Goal: Complete application form

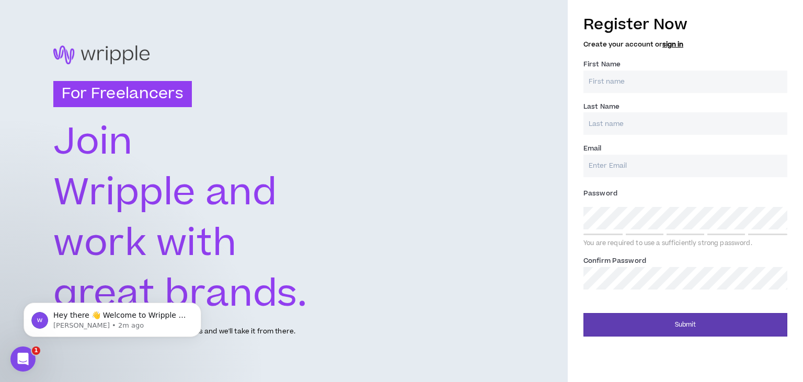
click at [658, 71] on input "First Name *" at bounding box center [685, 82] width 204 height 22
click at [661, 76] on input "First Name *" at bounding box center [685, 82] width 204 height 22
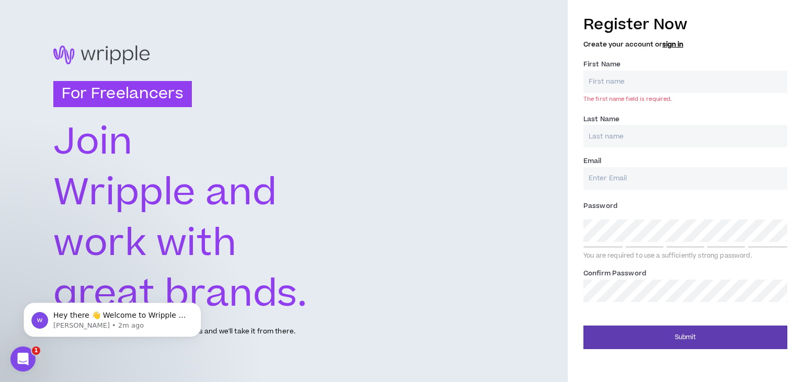
click at [655, 79] on input "First Name *" at bounding box center [685, 82] width 204 height 22
type input "Tom"
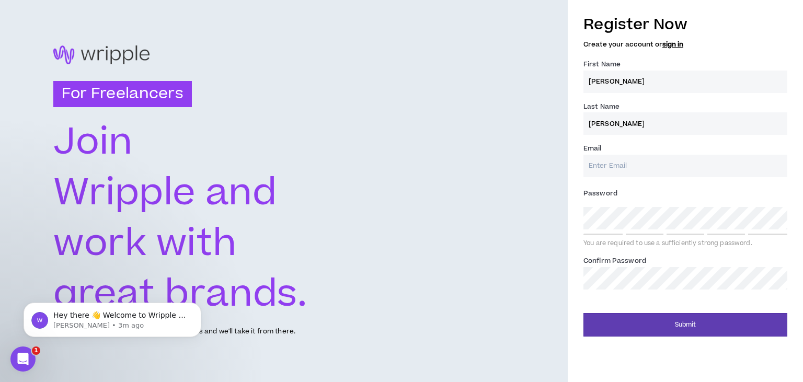
type input "Thomas"
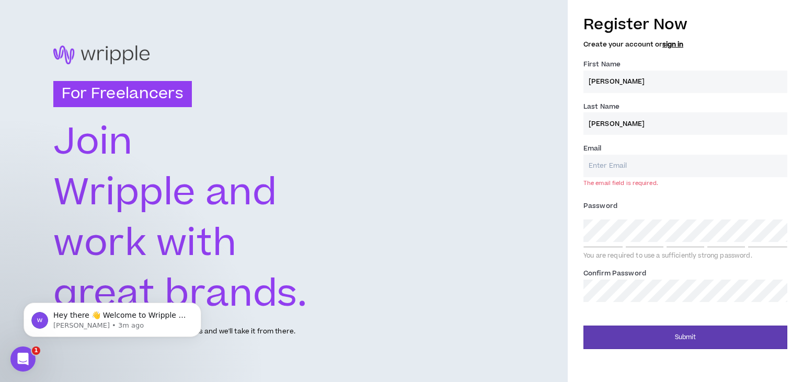
paste input "thomascthomas03@gmail.com"
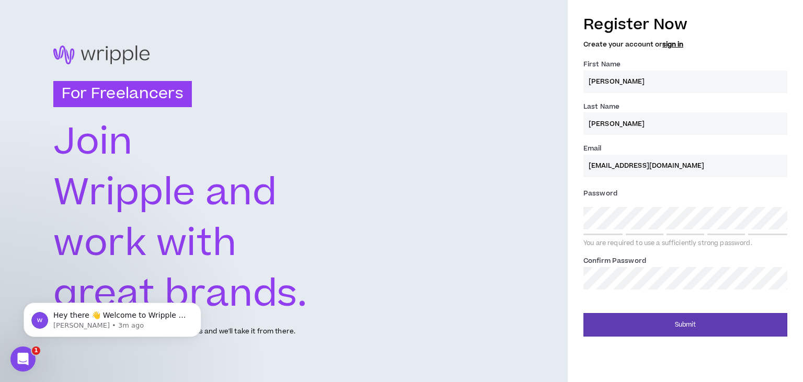
type input "thomascthomas03@gmail.com"
click at [491, 283] on div "For Freelancers Join Wripple and work with great brands. Tell us about your exp…" at bounding box center [401, 191] width 803 height 382
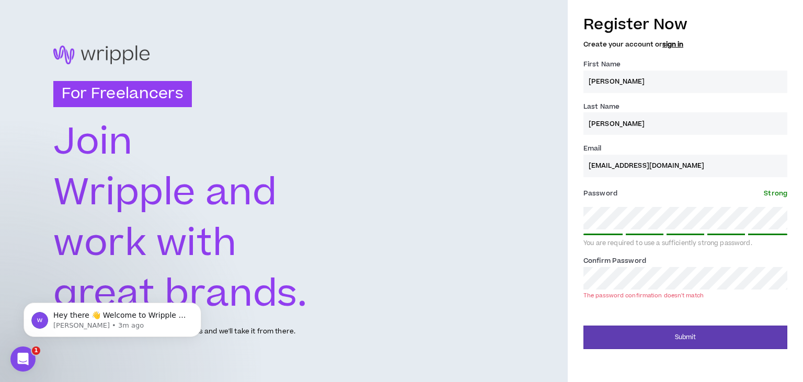
click at [480, 285] on div "For Freelancers Join Wripple and work with great brands. Tell us about your exp…" at bounding box center [401, 191] width 803 height 382
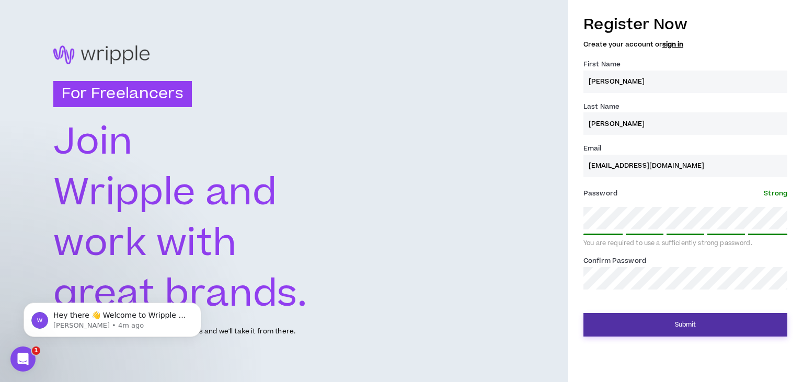
click at [621, 318] on button "Submit" at bounding box center [685, 325] width 204 height 24
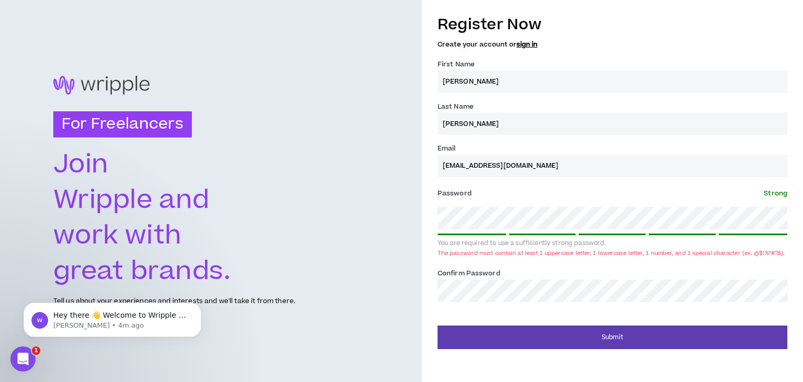
click at [318, 203] on div "For Freelancers Join Wripple and work with great brands. Tell us about your exp…" at bounding box center [401, 191] width 803 height 382
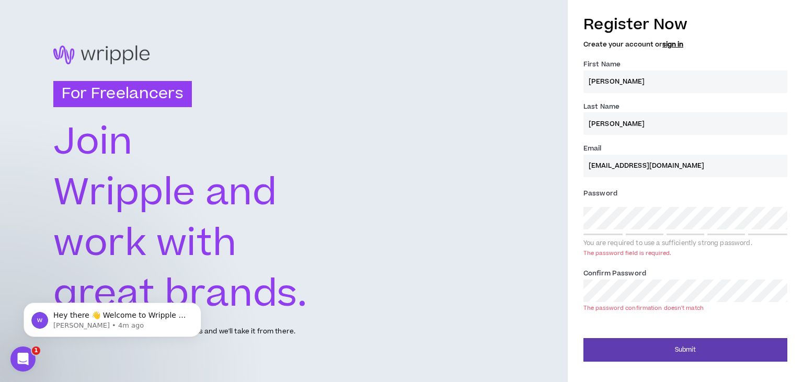
click at [260, 291] on div "For Freelancers Join Wripple and work with great brands. Tell us about your exp…" at bounding box center [401, 191] width 803 height 382
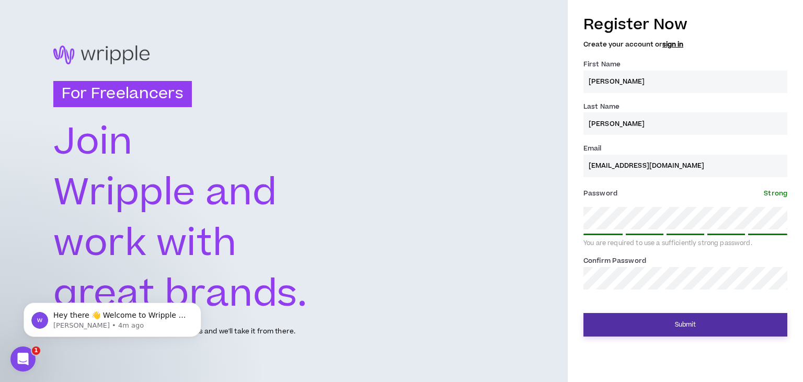
click at [674, 314] on button "Submit" at bounding box center [685, 325] width 204 height 24
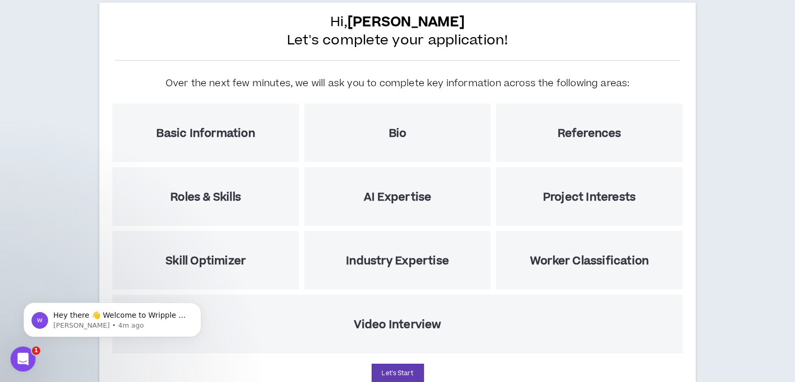
scroll to position [3, 0]
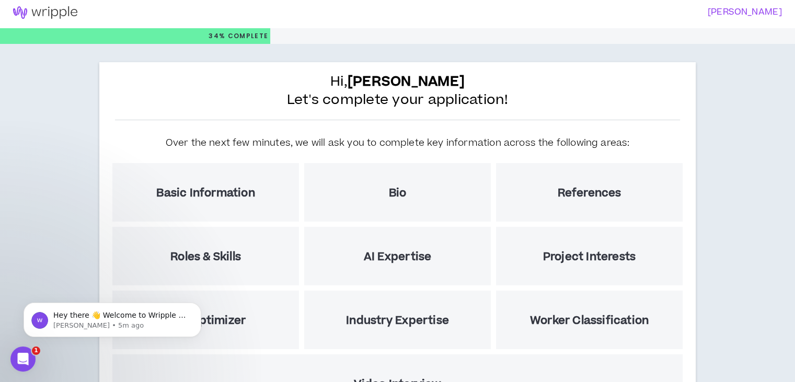
click at [282, 174] on div "Basic Information" at bounding box center [205, 192] width 187 height 59
click at [217, 204] on div "Basic Information" at bounding box center [205, 192] width 187 height 59
click at [215, 195] on h5 "Basic Information" at bounding box center [205, 193] width 98 height 13
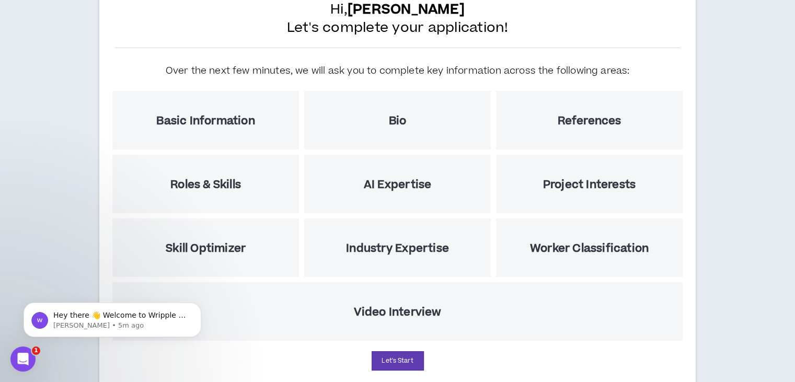
scroll to position [108, 0]
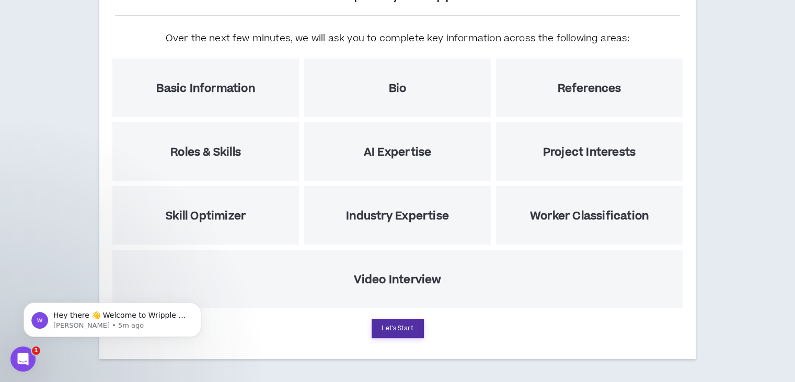
click at [397, 325] on button "Let's Start" at bounding box center [398, 328] width 52 height 19
select select "US"
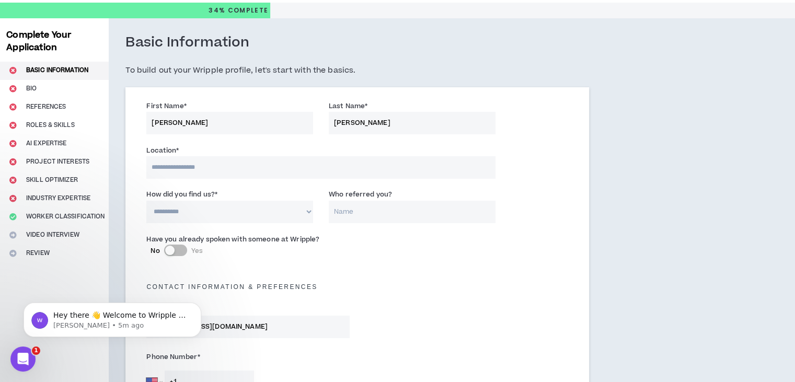
scroll to position [52, 0]
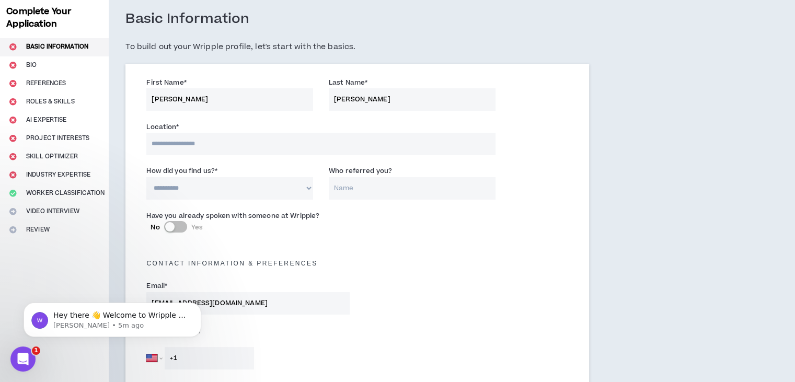
click at [241, 140] on input at bounding box center [320, 144] width 349 height 22
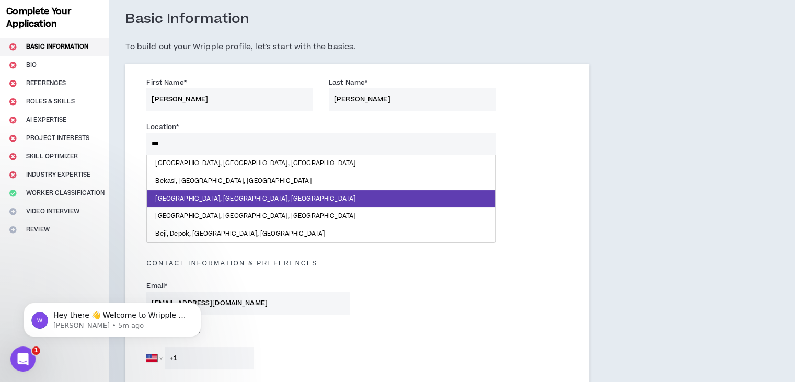
type input "****"
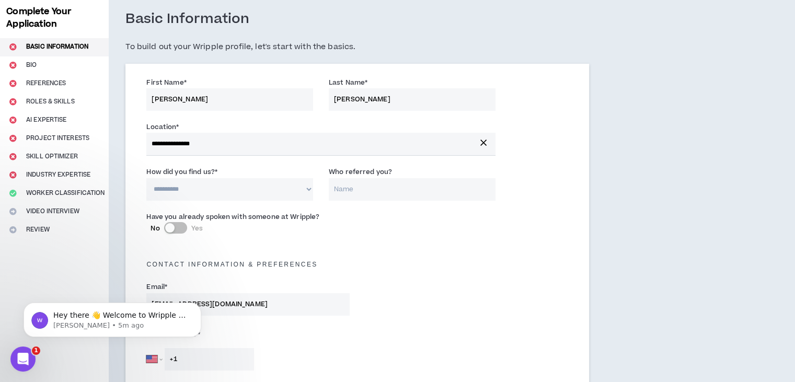
click at [230, 194] on select "**********" at bounding box center [229, 189] width 167 height 22
select select "*"
click at [148, 178] on select "**********" at bounding box center [229, 189] width 167 height 22
click at [360, 193] on input "Who referred you?" at bounding box center [412, 189] width 167 height 22
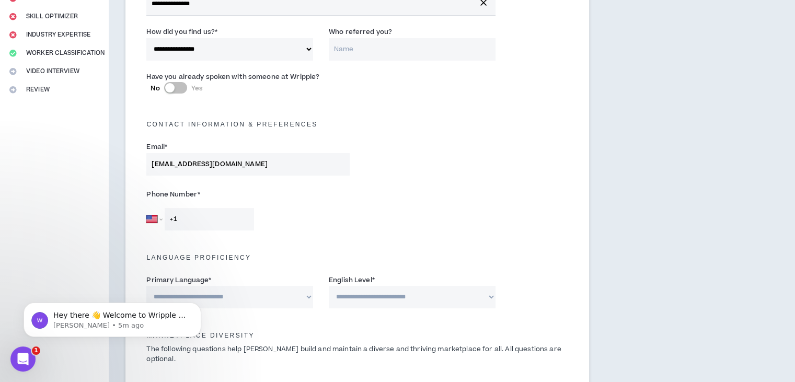
scroll to position [209, 0]
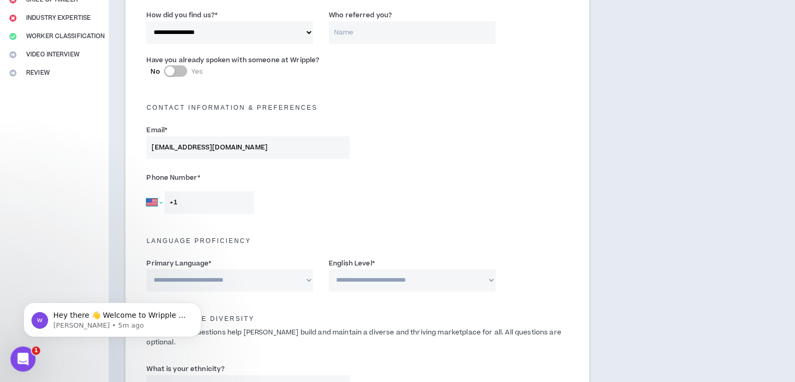
click at [154, 207] on select "Afghanistan Åland Islands Albania Algeria American Samoa Andorra Angola Anguill…" at bounding box center [154, 202] width 16 height 22
click at [162, 204] on select "Afghanistan Åland Islands Albania Algeria American Samoa Andorra Angola Anguill…" at bounding box center [154, 202] width 16 height 22
click at [158, 197] on select "Afghanistan Åland Islands Albania Algeria American Samoa Andorra Angola Anguill…" at bounding box center [154, 202] width 16 height 22
click at [164, 200] on div "Afghanistan Åland Islands Albania Algeria American Samoa Andorra Angola Anguill…" at bounding box center [200, 202] width 108 height 22
click at [188, 199] on input "+1" at bounding box center [209, 202] width 89 height 22
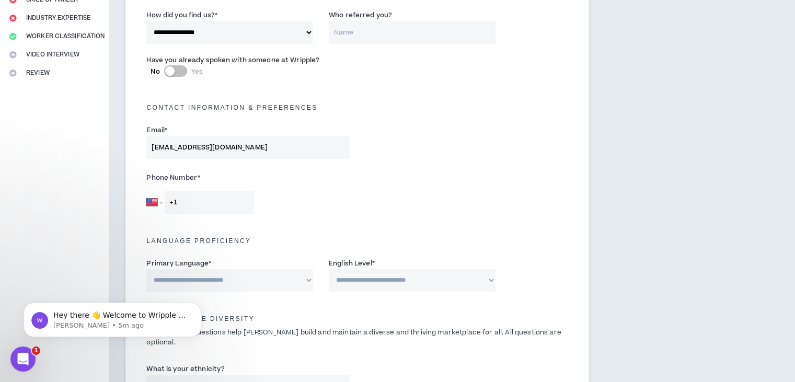
click at [177, 206] on input "+1" at bounding box center [209, 202] width 89 height 22
click at [173, 201] on input "+1" at bounding box center [209, 202] width 89 height 22
drag, startPoint x: 171, startPoint y: 199, endPoint x: 182, endPoint y: 200, distance: 11.0
click at [182, 200] on input "+1" at bounding box center [209, 202] width 89 height 22
type input "+1"
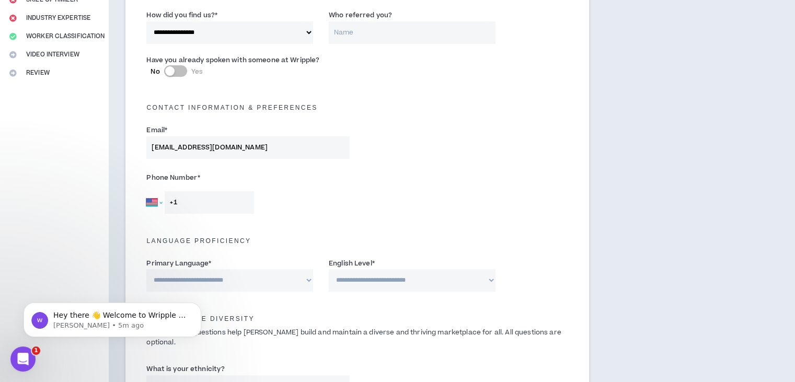
click at [162, 204] on select "Afghanistan Åland Islands Albania Algeria American Samoa Andorra Angola Anguill…" at bounding box center [154, 202] width 16 height 22
select select "DE"
click at [148, 191] on select "Afghanistan Åland Islands Albania Algeria American Samoa Andorra Angola Anguill…" at bounding box center [154, 202] width 16 height 22
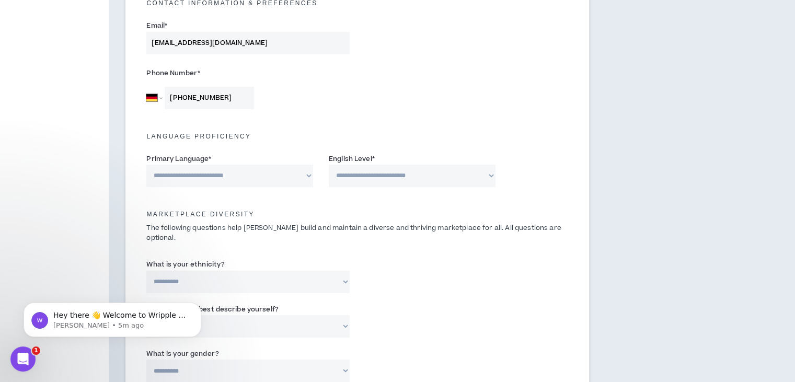
type input "+49 15510 791592"
click at [261, 174] on select "**********" at bounding box center [229, 176] width 167 height 22
select select "*******"
click at [148, 165] on select "**********" at bounding box center [229, 176] width 167 height 22
click at [345, 175] on select "**********" at bounding box center [412, 176] width 167 height 22
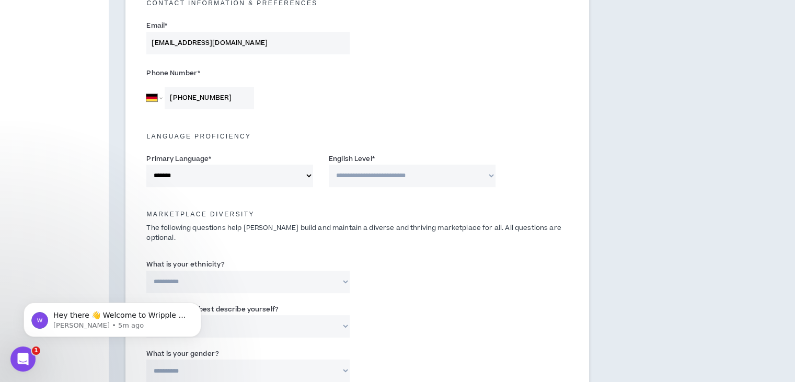
select select "*"
click at [330, 165] on select "**********" at bounding box center [412, 176] width 167 height 22
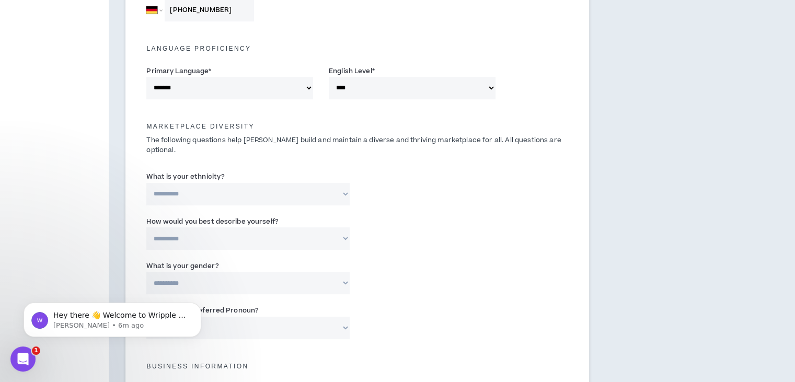
scroll to position [418, 0]
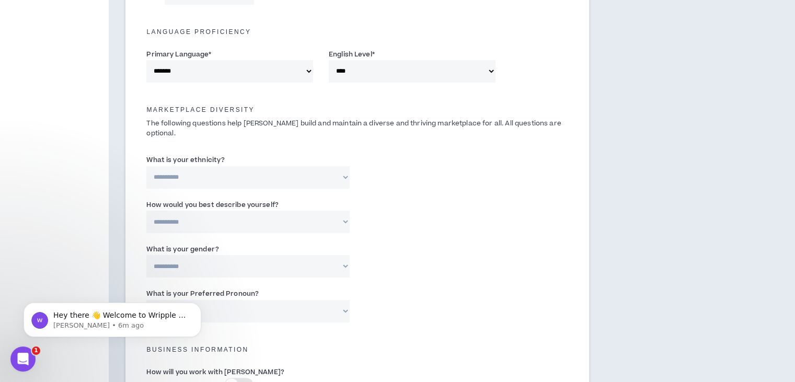
click at [280, 166] on select "**********" at bounding box center [247, 177] width 203 height 22
select select "**********"
click at [148, 166] on select "**********" at bounding box center [247, 177] width 203 height 22
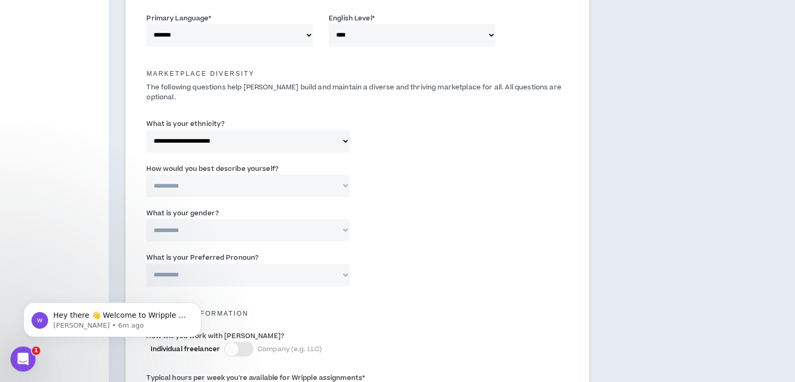
scroll to position [470, 0]
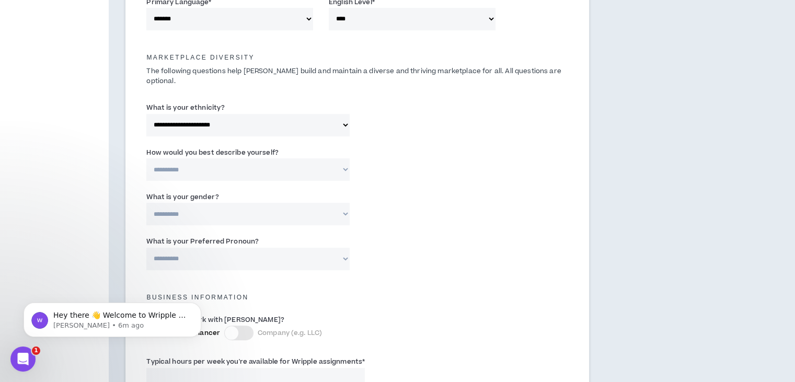
click at [265, 159] on select "**********" at bounding box center [247, 169] width 203 height 22
select select "*****"
click at [148, 158] on select "**********" at bounding box center [247, 169] width 203 height 22
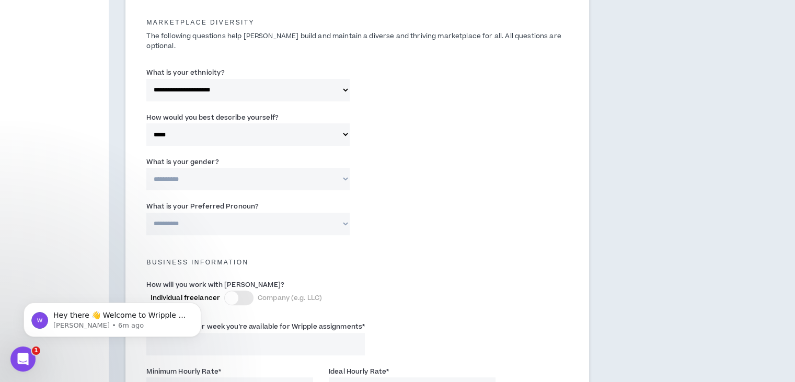
scroll to position [523, 0]
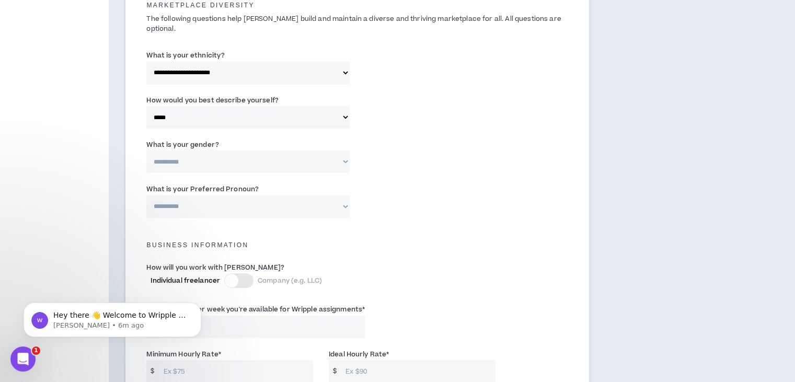
click at [273, 106] on select "**********" at bounding box center [247, 117] width 203 height 22
click at [395, 185] on div "**********" at bounding box center [356, 203] width 437 height 44
click at [238, 151] on select "**********" at bounding box center [247, 162] width 203 height 22
select select "***"
click at [148, 151] on select "**********" at bounding box center [247, 162] width 203 height 22
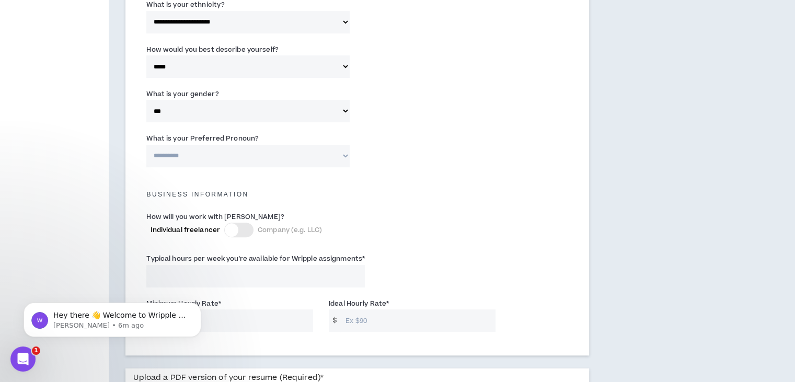
scroll to position [575, 0]
click at [244, 149] on select "**********" at bounding box center [247, 154] width 203 height 22
select select "**********"
click at [148, 143] on select "**********" at bounding box center [247, 154] width 203 height 22
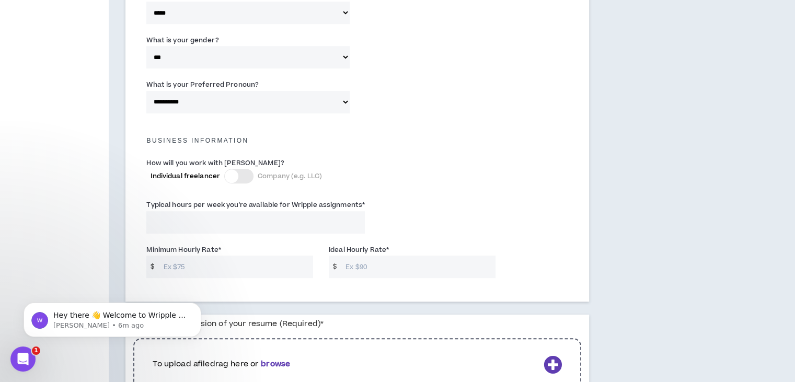
click at [238, 169] on div at bounding box center [232, 176] width 14 height 14
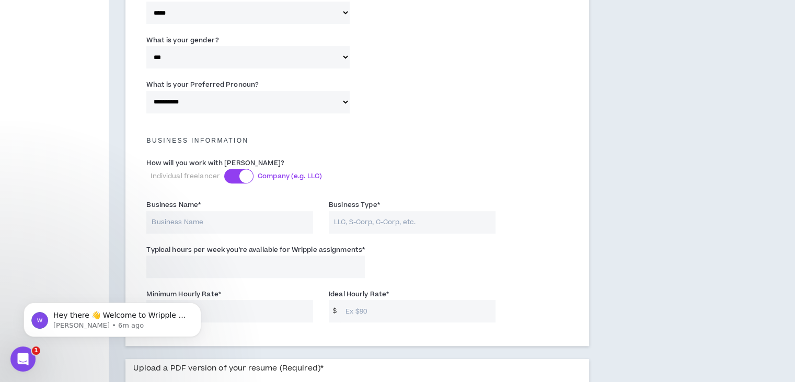
click at [238, 169] on div at bounding box center [238, 176] width 29 height 15
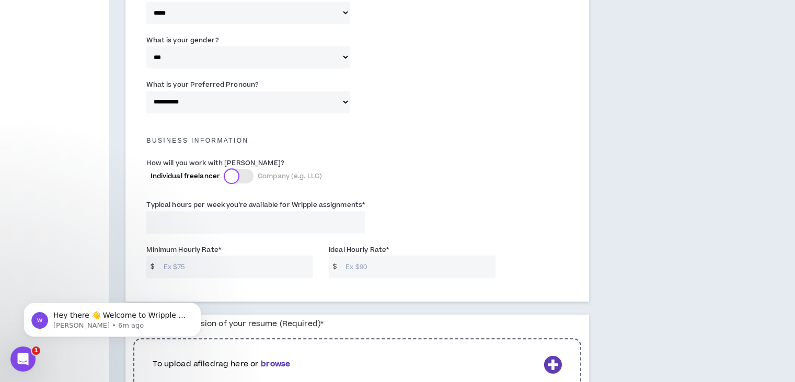
click at [238, 169] on div at bounding box center [232, 176] width 14 height 14
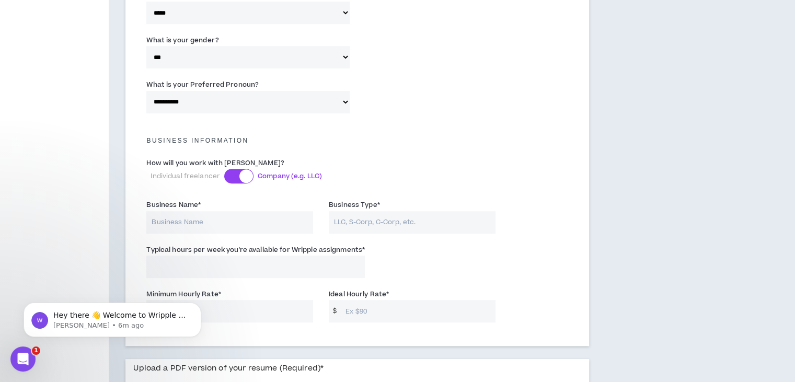
click at [238, 169] on div at bounding box center [238, 176] width 29 height 15
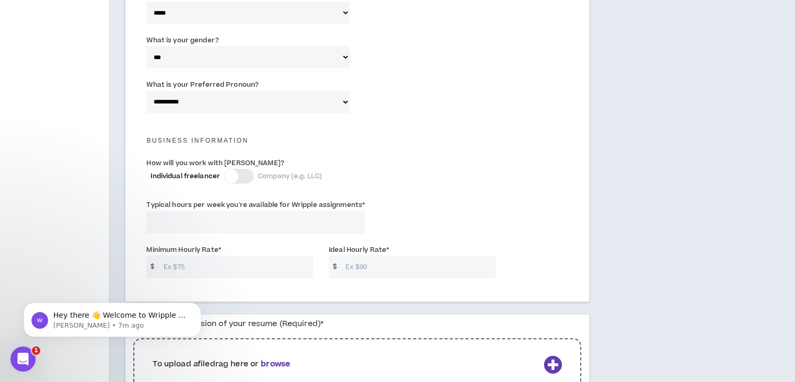
click at [232, 214] on input "Typical hours per week you're available for Wripple assignments *" at bounding box center [255, 222] width 218 height 22
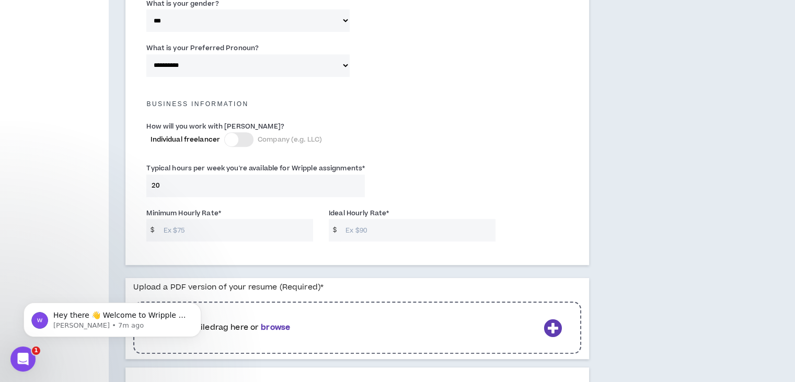
scroll to position [679, 0]
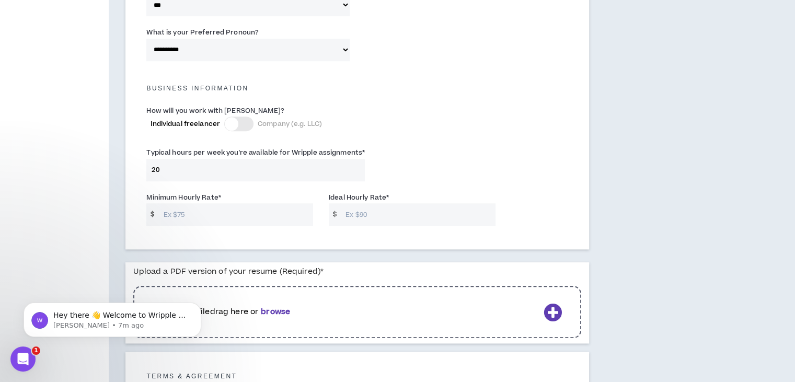
type input "20"
click at [226, 203] on input "Minimum Hourly Rate *" at bounding box center [235, 214] width 155 height 22
drag, startPoint x: 402, startPoint y: 189, endPoint x: 146, endPoint y: 182, distance: 256.7
click at [146, 189] on div "Minimum Hourly Rate * $ Missing ideal hourly rate Ideal Hourly Rate * $" at bounding box center [356, 211] width 437 height 45
copy div "Minimum Hourly Rate * $ Missing ideal hourly rate Ideal Hourly Rate *"
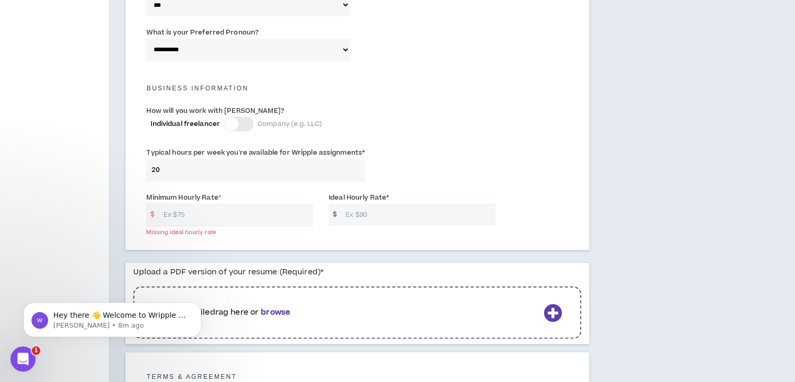
click at [244, 203] on input "Minimum Hourly Rate *" at bounding box center [235, 214] width 155 height 22
click at [152, 206] on span "$" at bounding box center [152, 214] width 12 height 22
click at [154, 206] on span "$" at bounding box center [152, 214] width 12 height 22
click at [160, 206] on div "$" at bounding box center [229, 214] width 167 height 23
click at [291, 209] on input "Minimum Hourly Rate *" at bounding box center [235, 214] width 155 height 22
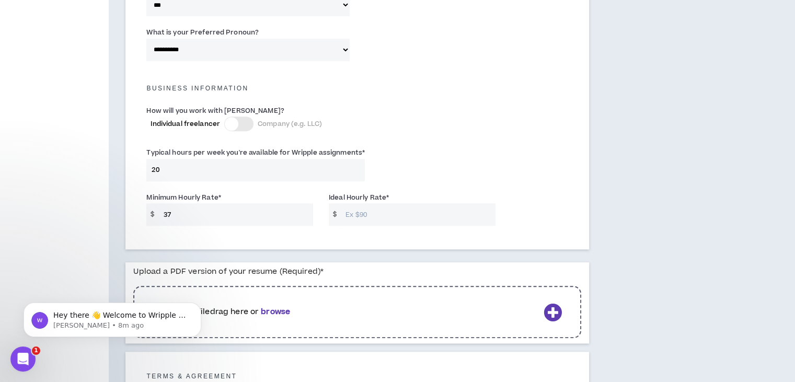
type input "37"
click at [376, 203] on input "Ideal Hourly Rate *" at bounding box center [417, 214] width 155 height 22
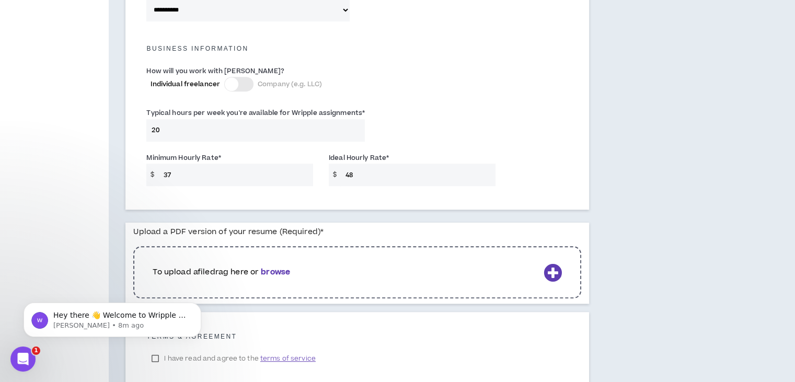
scroll to position [781, 0]
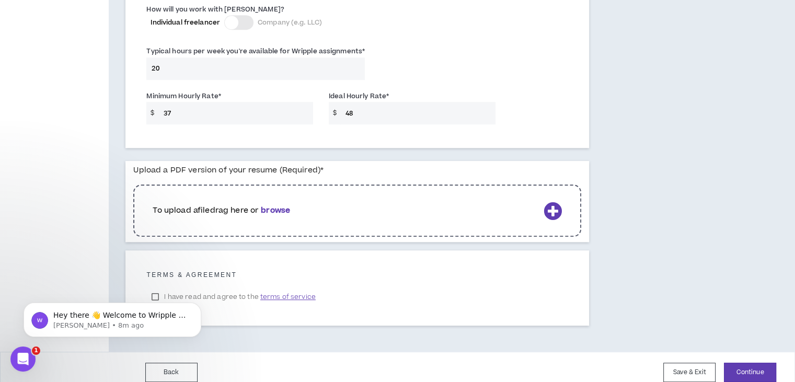
type input "48"
click at [390, 193] on div "To upload a file drag here or browse" at bounding box center [357, 210] width 448 height 52
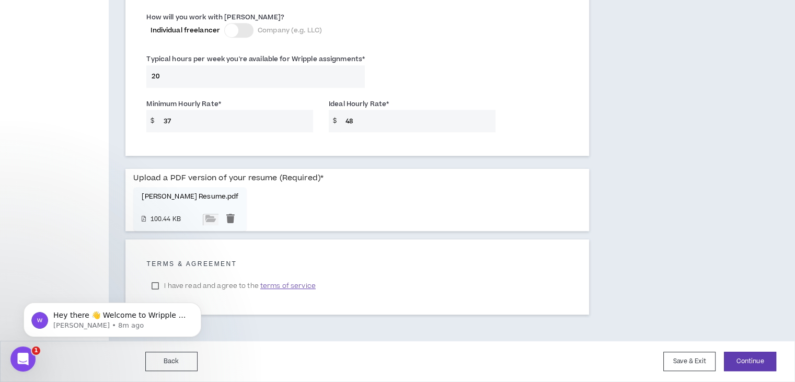
scroll to position [762, 0]
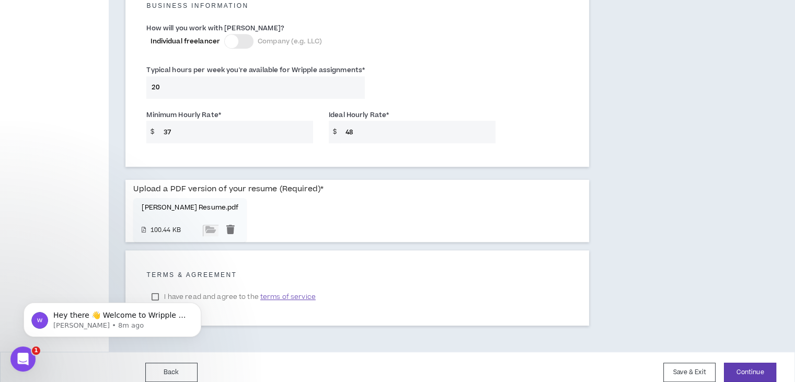
click at [152, 297] on body "Hey there 👋 Welcome to Wripple 🙌 Take a look around! If you have any questions,…" at bounding box center [112, 317] width 201 height 65
click at [157, 290] on body "Hey there 👋 Welcome to Wripple 🙌 Take a look around! If you have any questions,…" at bounding box center [112, 317] width 201 height 65
click html "Hey there 👋 Welcome to Wripple 🙌 Take a look around! If you have any questions,…"
click at [159, 286] on body "Hey there 👋 Welcome to Wripple 🙌 Take a look around! If you have any questions,…" at bounding box center [112, 317] width 201 height 65
click at [276, 289] on label "I have read and agree to the terms of service" at bounding box center [233, 297] width 174 height 16
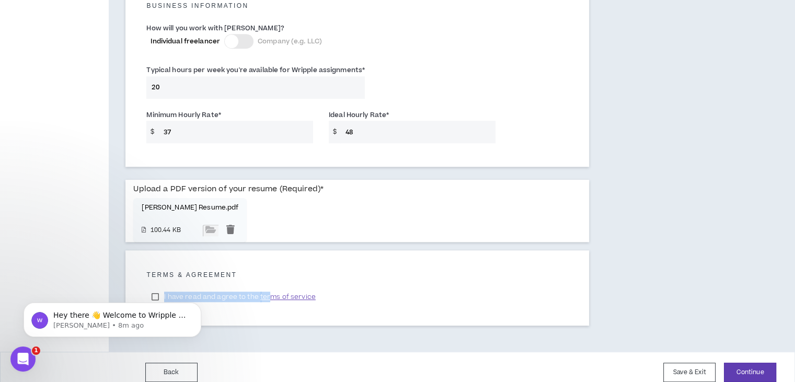
drag, startPoint x: 276, startPoint y: 280, endPoint x: 270, endPoint y: 286, distance: 8.9
click at [274, 292] on span "terms of service" at bounding box center [287, 297] width 55 height 10
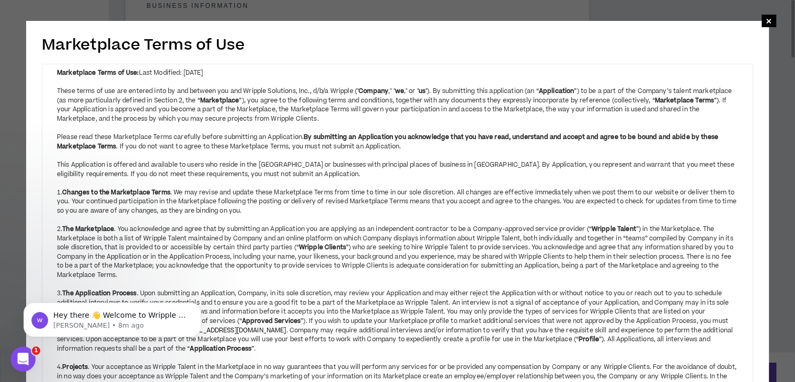
click at [270, 287] on div "3. The Application Process . Upon submitting an Application, Company, in its so…" at bounding box center [397, 317] width 681 height 74
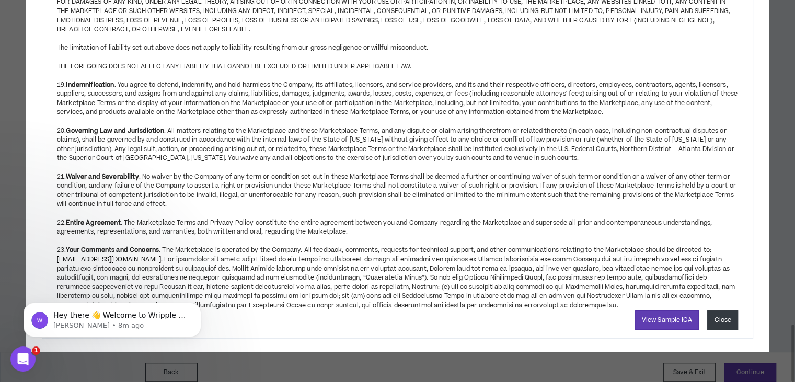
click at [717, 325] on button "Close" at bounding box center [722, 319] width 31 height 19
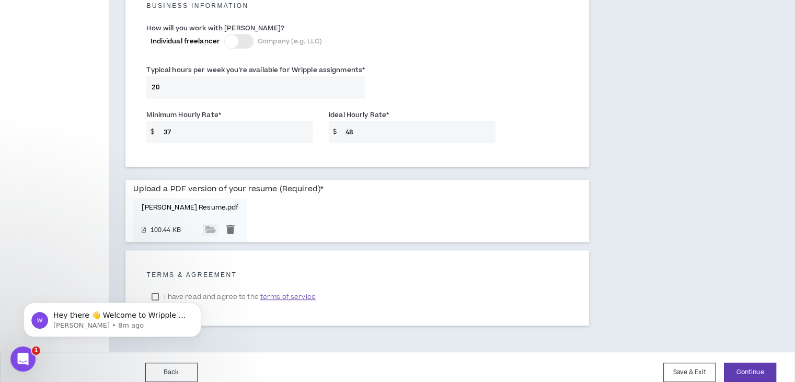
click html "Hey there 👋 Welcome to Wripple 🙌 Take a look around! If you have any questions,…"
click at [158, 286] on body "Hey there 👋 Welcome to Wripple 🙌 Take a look around! If you have any questions,…" at bounding box center [112, 317] width 201 height 65
click at [156, 288] on div "Hey there 👋 Welcome to Wripple 🙌 Take a look around! If you have any questions,…" at bounding box center [112, 271] width 192 height 131
click at [275, 292] on span "terms of service" at bounding box center [287, 297] width 55 height 10
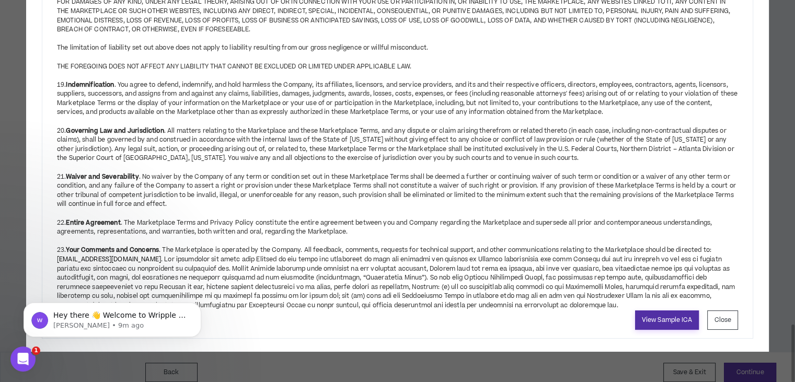
click at [645, 330] on link "View Sample ICA" at bounding box center [667, 319] width 64 height 19
click at [713, 330] on button "Close" at bounding box center [722, 319] width 31 height 19
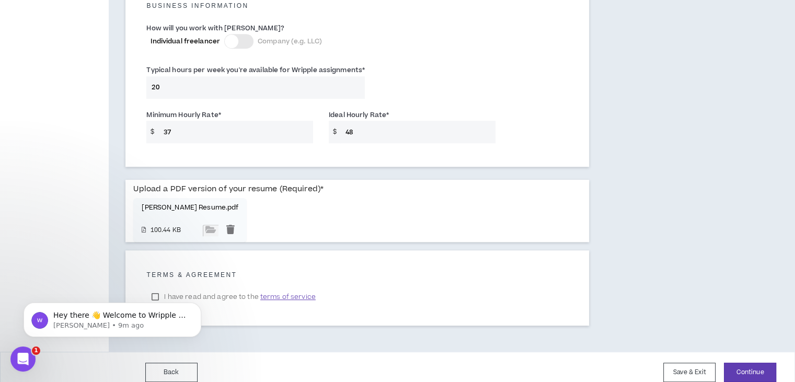
click at [157, 286] on body "Hey there 👋 Welcome to Wripple 🙌 Take a look around! If you have any questions,…" at bounding box center [112, 317] width 201 height 65
click at [160, 288] on div "Hey there 👋 Welcome to Wripple 🙌 Take a look around! If you have any questions,…" at bounding box center [112, 271] width 192 height 131
click at [154, 283] on div "Hey there 👋 Welcome to Wripple 🙌 Take a look around! If you have any questions,…" at bounding box center [112, 271] width 192 height 131
click at [191, 286] on div "Hey there 👋 Welcome to Wripple 🙌 Take a look around! If you have any questions,…" at bounding box center [112, 271] width 192 height 131
click at [305, 292] on span "terms of service" at bounding box center [287, 297] width 55 height 10
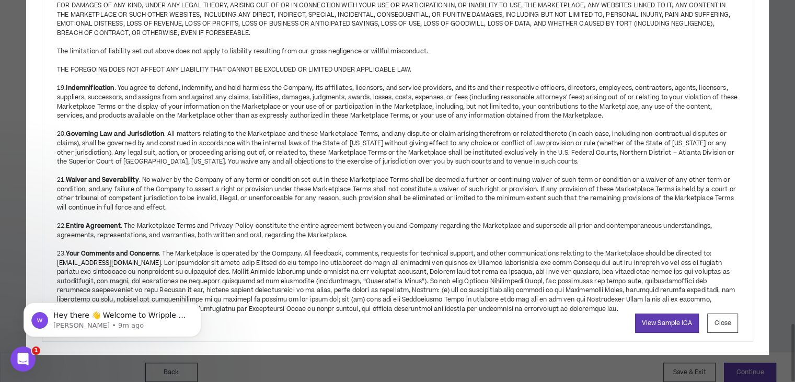
drag, startPoint x: 794, startPoint y: 47, endPoint x: 768, endPoint y: 365, distance: 319.8
click at [768, 365] on div "Marketplace Terms of Use × Marketplace Terms of Use: Last Modified: January 3, …" at bounding box center [397, 191] width 795 height 382
click at [686, 332] on link "View Sample ICA" at bounding box center [667, 323] width 64 height 19
click at [716, 333] on button "Close" at bounding box center [722, 323] width 31 height 19
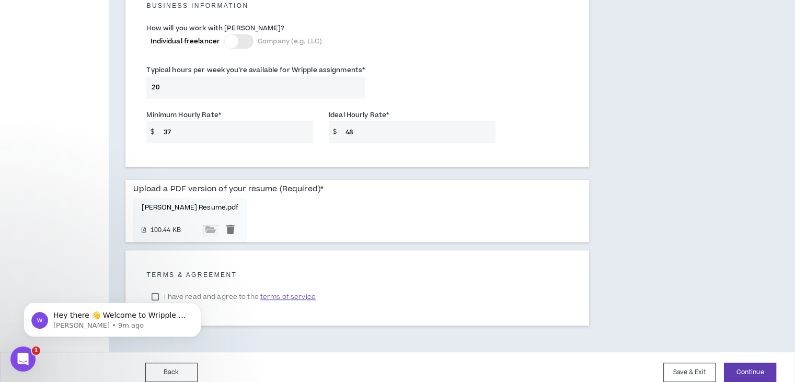
click at [192, 287] on body "Hey there 👋 Welcome to Wripple 🙌 Take a look around! If you have any questions,…" at bounding box center [112, 317] width 201 height 65
click html "Hey there 👋 Welcome to Wripple 🙌 Take a look around! If you have any questions,…"
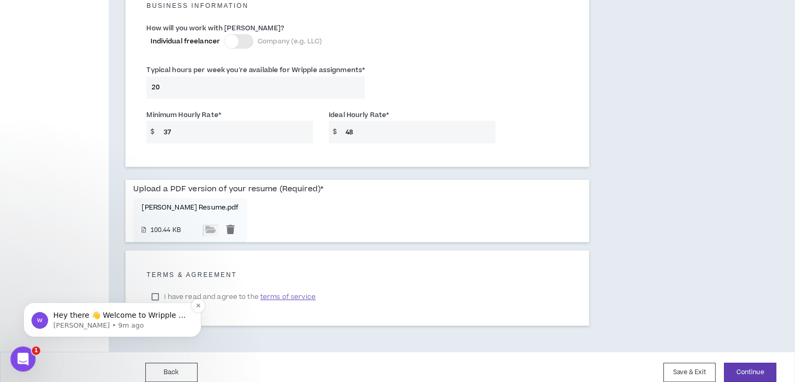
click at [65, 316] on p "Hey there 👋 Welcome to Wripple 🙌 Take a look around! If you have any questions,…" at bounding box center [120, 315] width 135 height 10
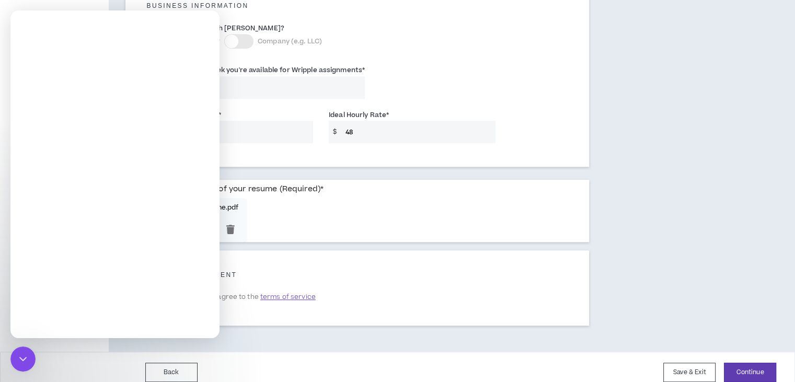
scroll to position [0, 0]
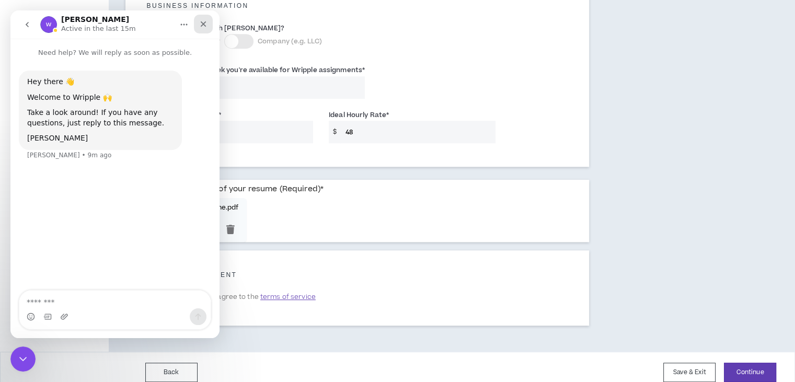
click at [202, 30] on div "Close" at bounding box center [203, 24] width 19 height 19
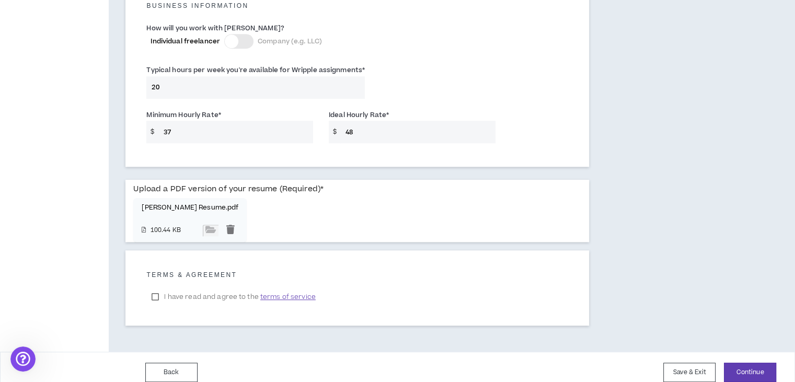
click at [158, 289] on label "I have read and agree to the terms of service" at bounding box center [233, 297] width 174 height 16
click at [742, 363] on button "Continue" at bounding box center [750, 372] width 52 height 19
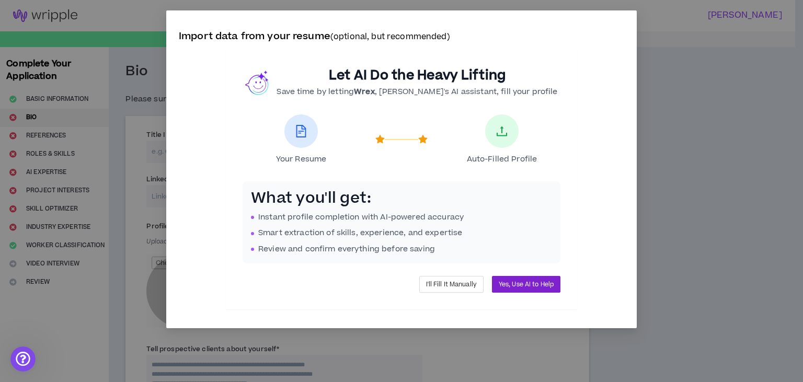
click at [503, 284] on span "Yes, Use AI to Help" at bounding box center [526, 285] width 55 height 10
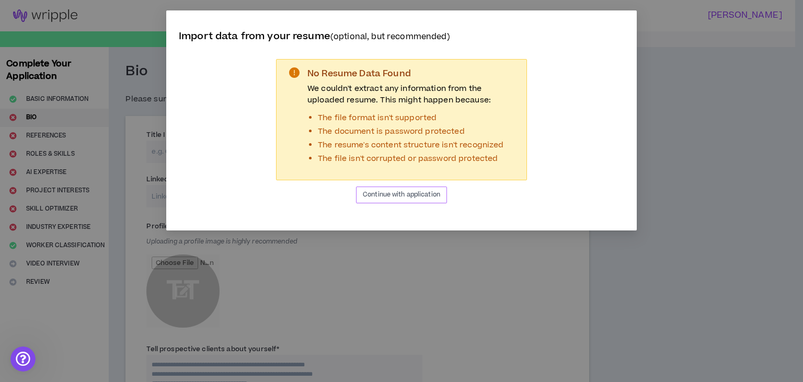
click at [437, 198] on span "Continue with application" at bounding box center [401, 195] width 77 height 10
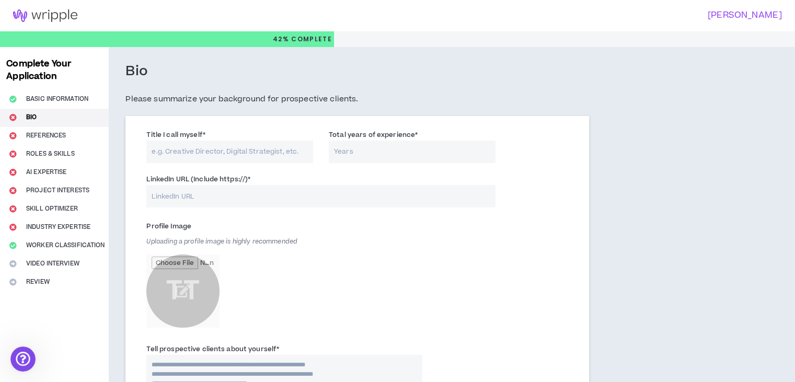
click at [251, 155] on input "Title I call myself *" at bounding box center [229, 152] width 167 height 22
click at [178, 157] on input "Title I call myself *" at bounding box center [229, 152] width 167 height 22
type input "M"
click at [264, 153] on input "Title I call myself *" at bounding box center [229, 152] width 167 height 22
paste input "Visual Storyteller | Photographer & Cinematographer | Director"
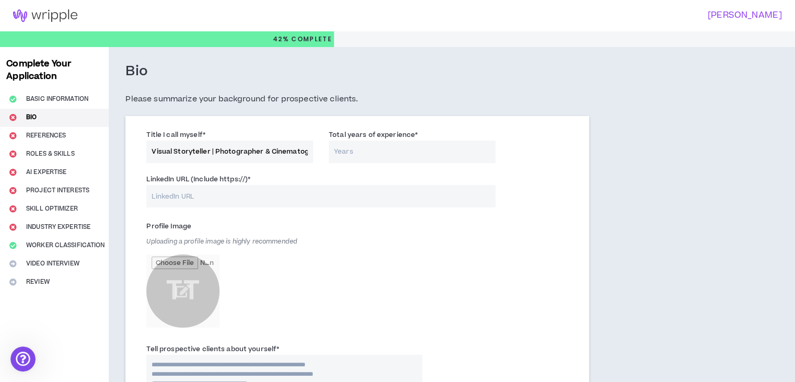
drag, startPoint x: 160, startPoint y: 152, endPoint x: 118, endPoint y: 152, distance: 41.8
click at [263, 154] on input "Visual Storyteller | Photographer & Cinematographer | Director" at bounding box center [229, 152] width 167 height 22
drag, startPoint x: 282, startPoint y: 152, endPoint x: 324, endPoint y: 151, distance: 41.8
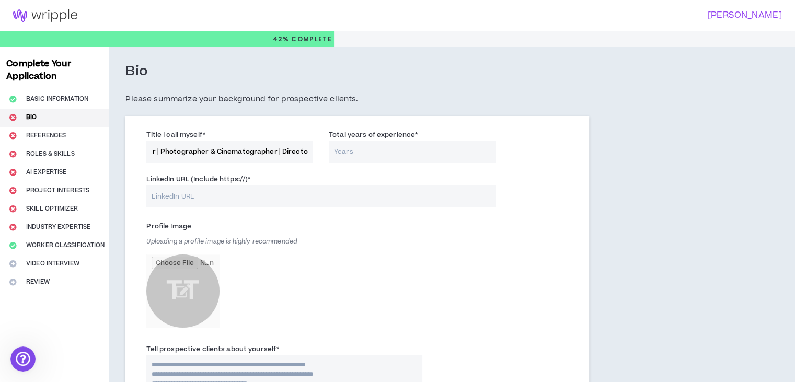
click at [324, 151] on div "Title I call myself * Visual Storyteller | Photographer & Cinematographer | Dir…" at bounding box center [356, 148] width 437 height 44
click at [315, 151] on div "Title I call myself * Visual Storyteller | Photographer & Cinematographer | Dir…" at bounding box center [229, 146] width 182 height 34
click at [309, 151] on input "Visual Storyteller | Photographer & Cinematographer | Director" at bounding box center [229, 152] width 167 height 22
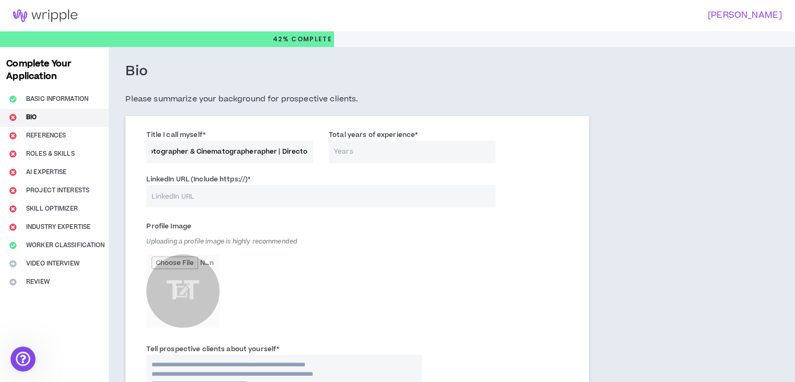
drag, startPoint x: 188, startPoint y: 151, endPoint x: 316, endPoint y: 170, distance: 128.9
click at [316, 170] on div "Title I call myself * Visual Storyteller | Photographer & Cinematographerapher …" at bounding box center [356, 148] width 437 height 44
drag, startPoint x: 251, startPoint y: 153, endPoint x: 259, endPoint y: 149, distance: 9.3
type input "Visual Storyteller | Photographer & Cinematographer | Director"
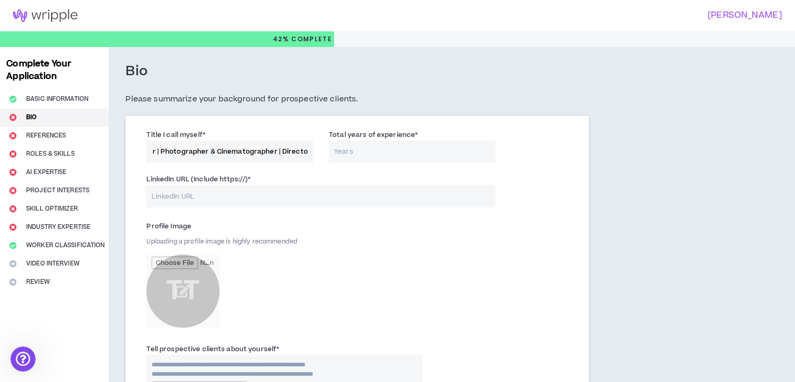
scroll to position [0, 0]
click at [349, 148] on input "Total years of experience *" at bounding box center [412, 152] width 167 height 22
type input "6"
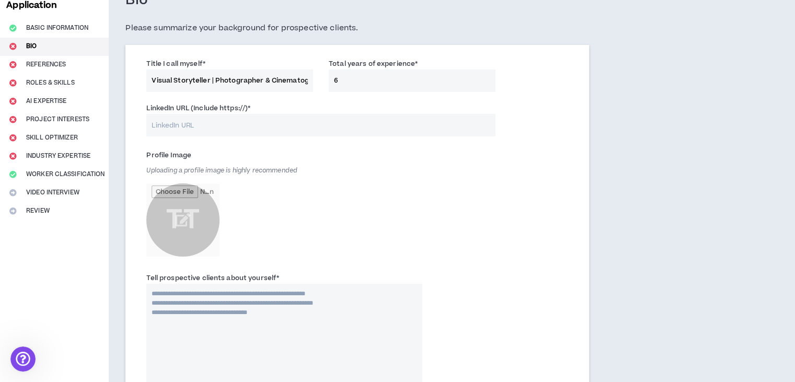
scroll to position [105, 0]
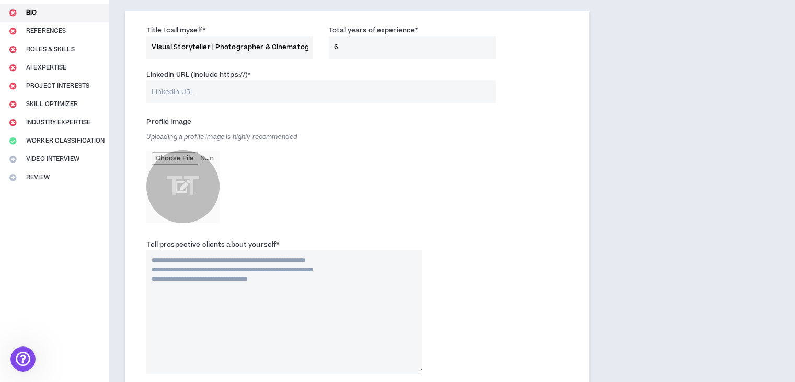
click at [203, 191] on input "file" at bounding box center [182, 186] width 73 height 73
click at [184, 199] on input "file" at bounding box center [182, 186] width 73 height 73
type input "**********"
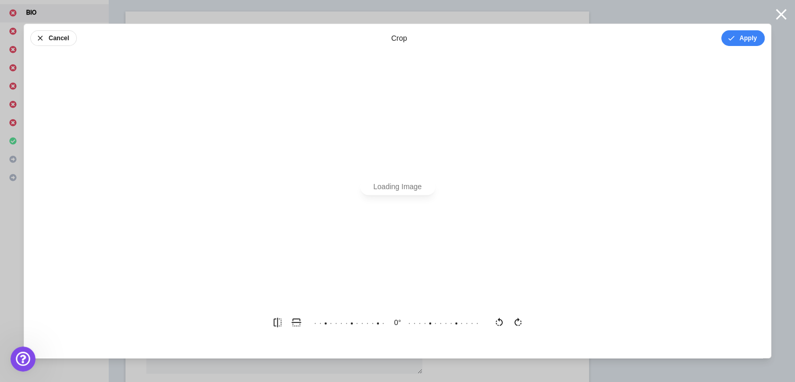
scroll to position [0, 0]
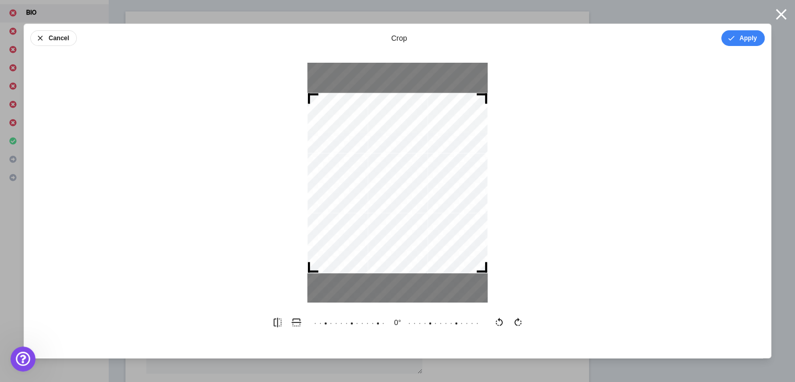
click at [370, 184] on div at bounding box center [397, 183] width 180 height 180
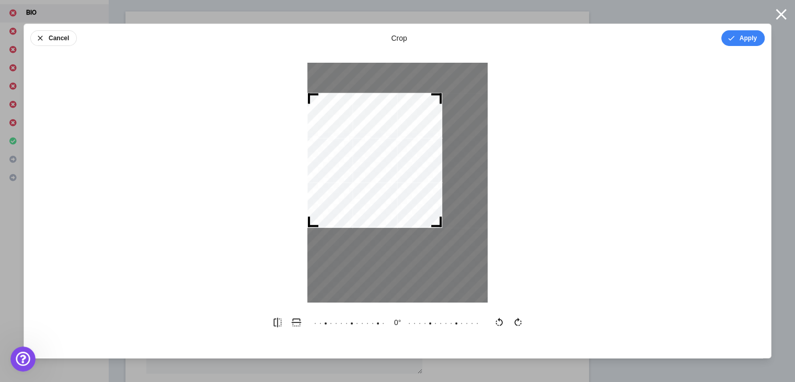
drag, startPoint x: 486, startPoint y: 269, endPoint x: 445, endPoint y: 268, distance: 41.3
click at [445, 268] on div at bounding box center [397, 183] width 180 height 240
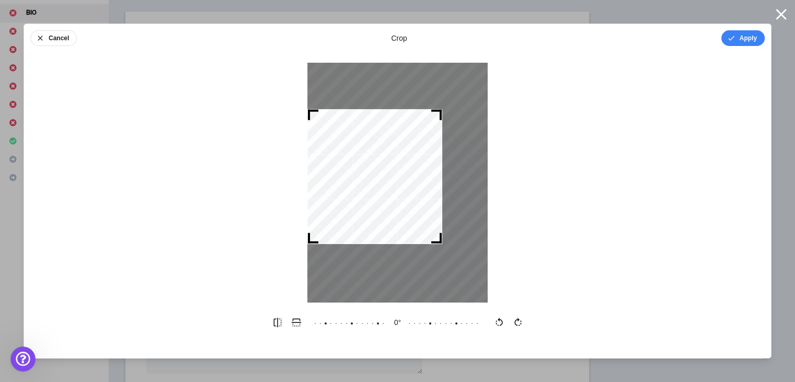
drag, startPoint x: 412, startPoint y: 198, endPoint x: 408, endPoint y: 214, distance: 16.7
click at [408, 214] on div at bounding box center [374, 176] width 135 height 135
click at [393, 328] on icon at bounding box center [480, 322] width 418 height 19
click at [735, 43] on button "Apply" at bounding box center [742, 38] width 43 height 16
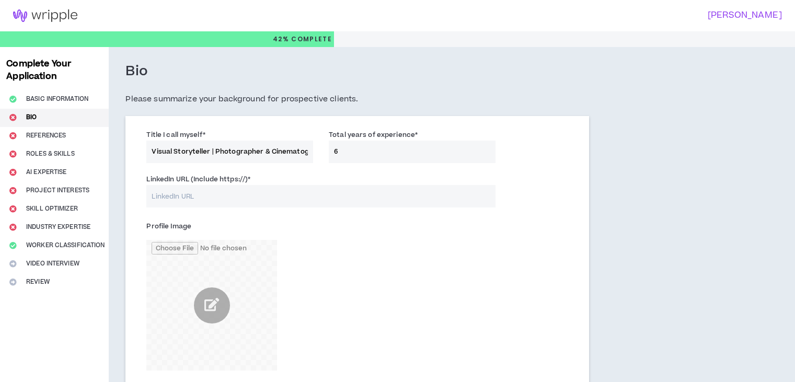
scroll to position [105, 0]
